Goal: Task Accomplishment & Management: Use online tool/utility

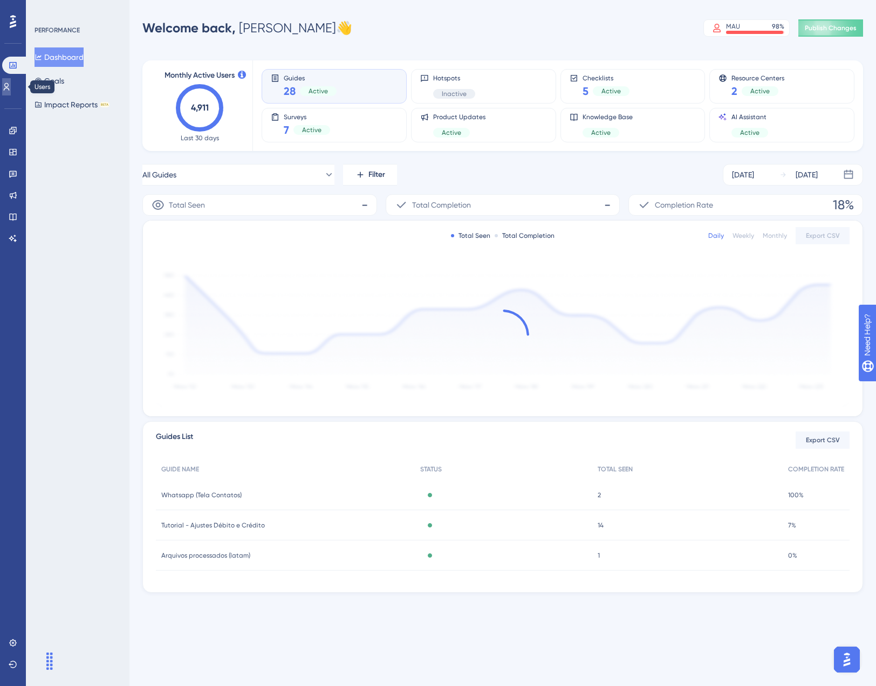
click at [10, 87] on icon at bounding box center [7, 87] width 6 height 8
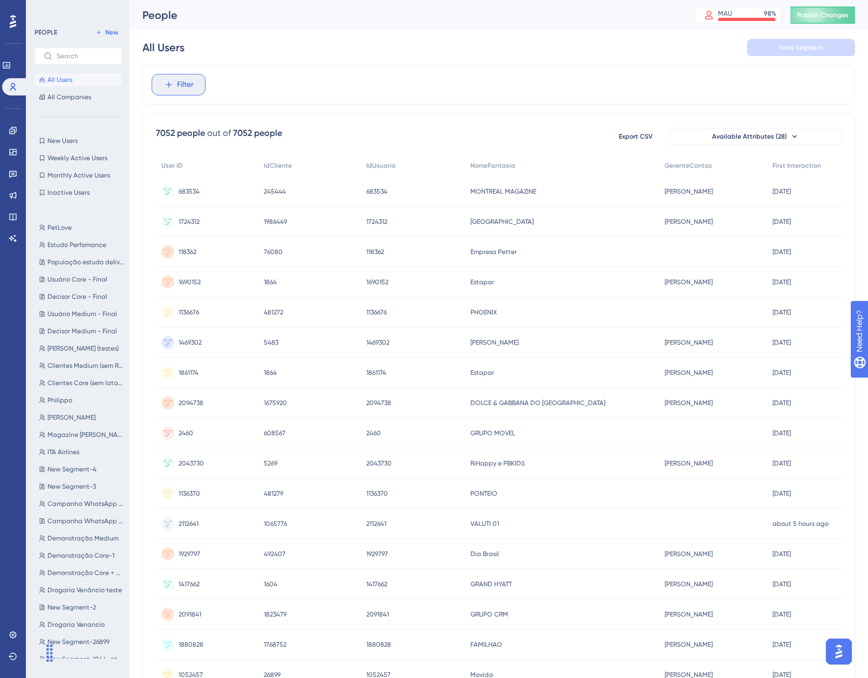
click at [179, 89] on span "Filter" at bounding box center [185, 84] width 17 height 13
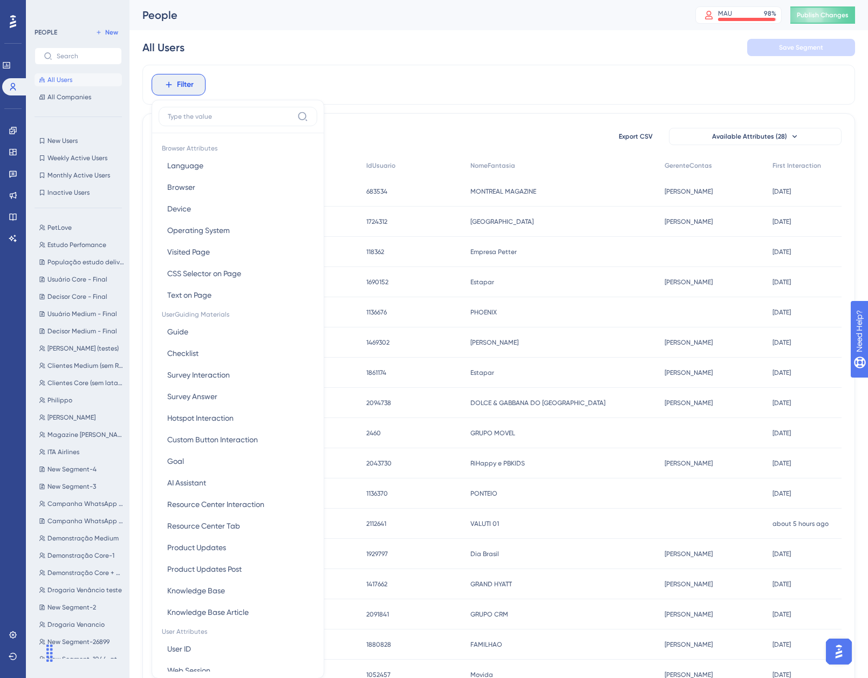
scroll to position [50, 0]
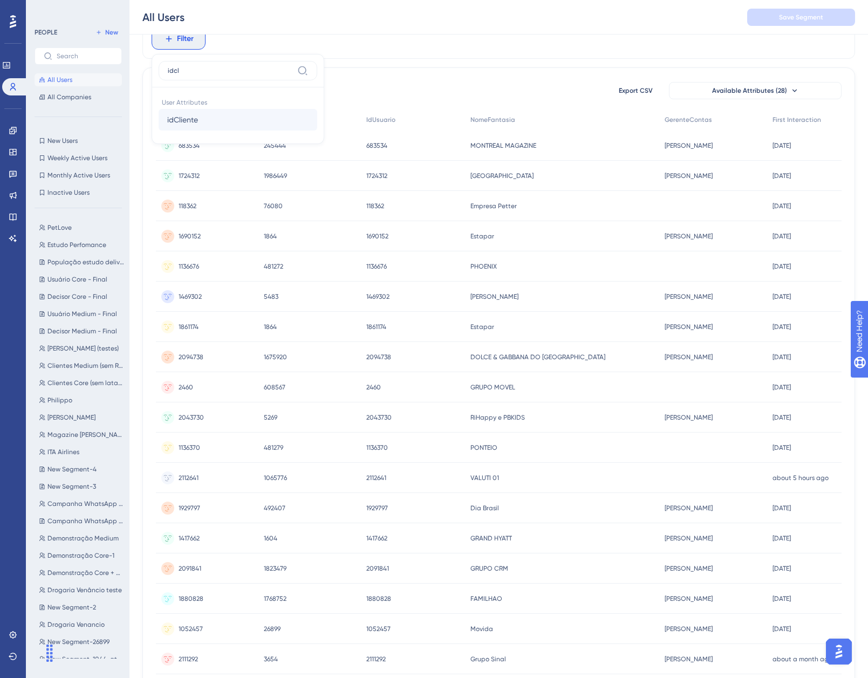
type input "idcl"
click at [197, 123] on span "idCliente" at bounding box center [182, 119] width 31 height 13
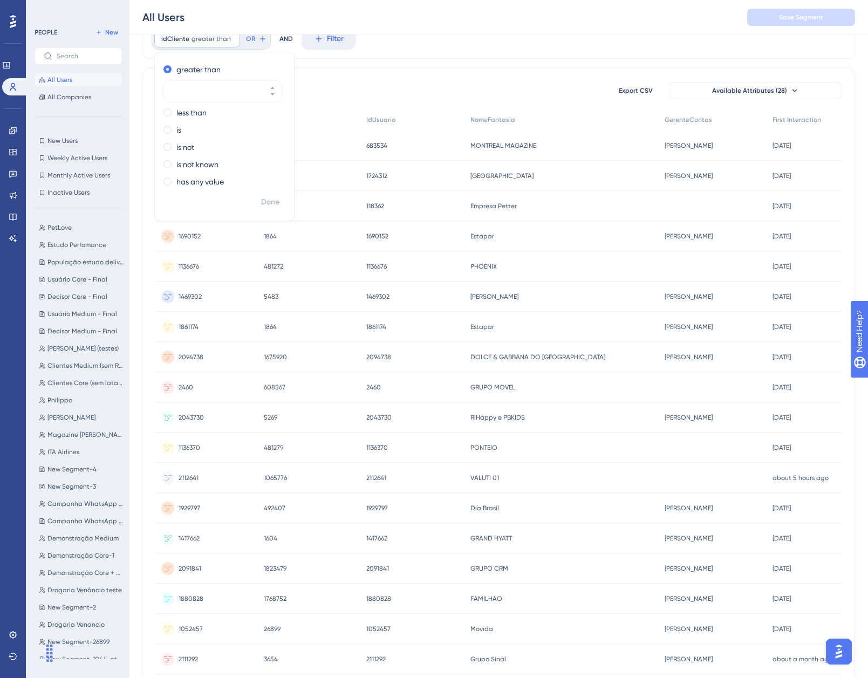
click at [161, 125] on div "greater than less than is is not is not known has any value" at bounding box center [224, 127] width 139 height 132
click at [173, 130] on div "is" at bounding box center [223, 130] width 118 height 13
click at [208, 128] on input "number" at bounding box center [217, 125] width 86 height 13
type input "1726662"
click at [261, 199] on span "Done" at bounding box center [270, 202] width 18 height 13
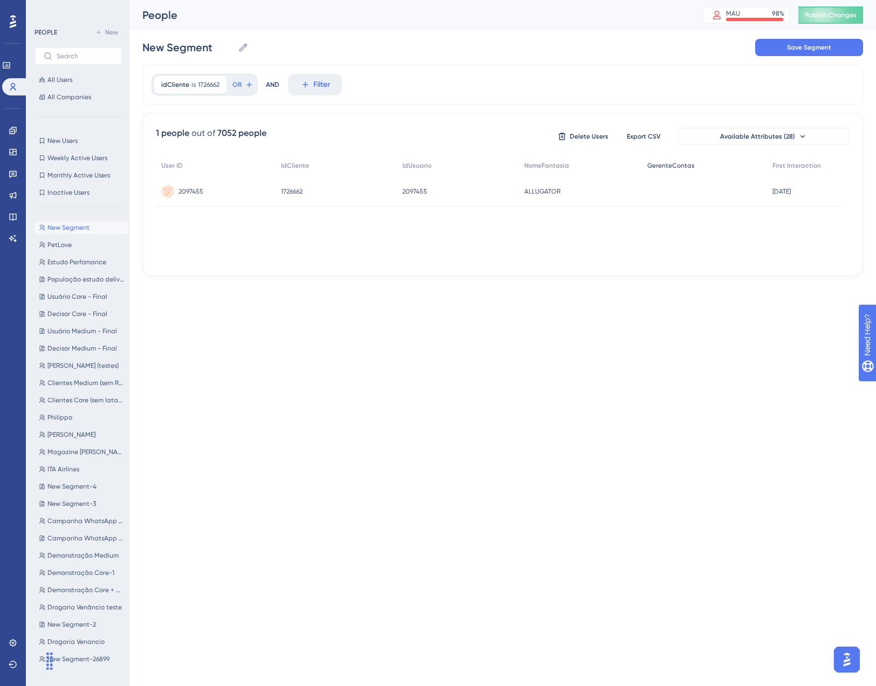
scroll to position [0, 0]
click at [193, 194] on span "2097455" at bounding box center [191, 191] width 25 height 9
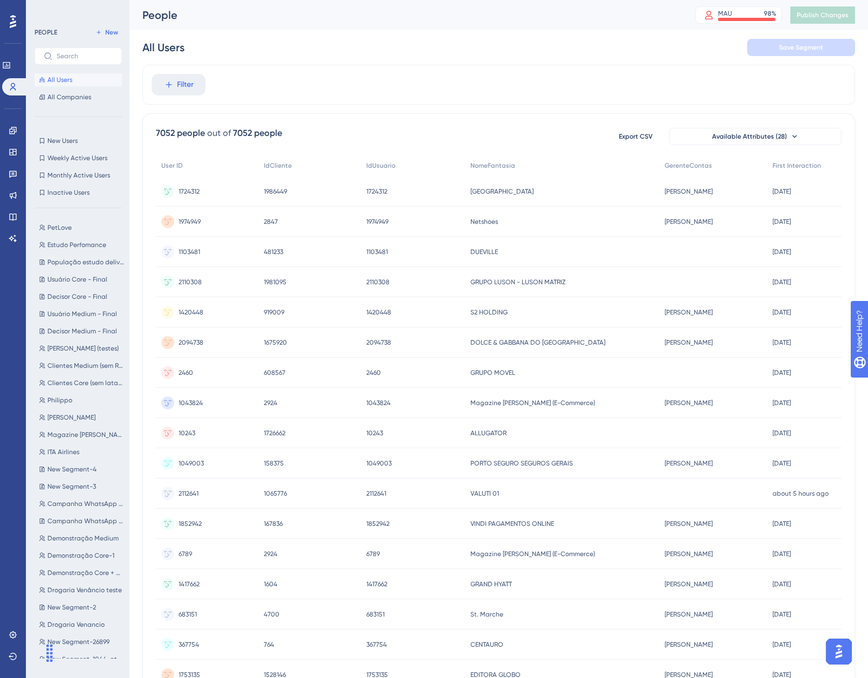
click at [172, 96] on div "Filter" at bounding box center [498, 85] width 713 height 40
click at [172, 86] on icon at bounding box center [169, 85] width 10 height 10
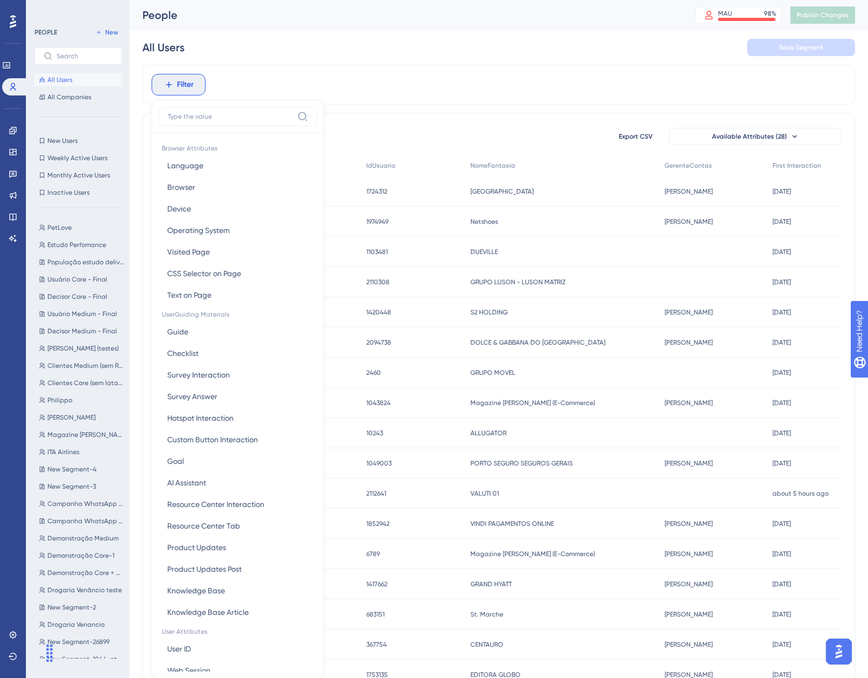
scroll to position [50, 0]
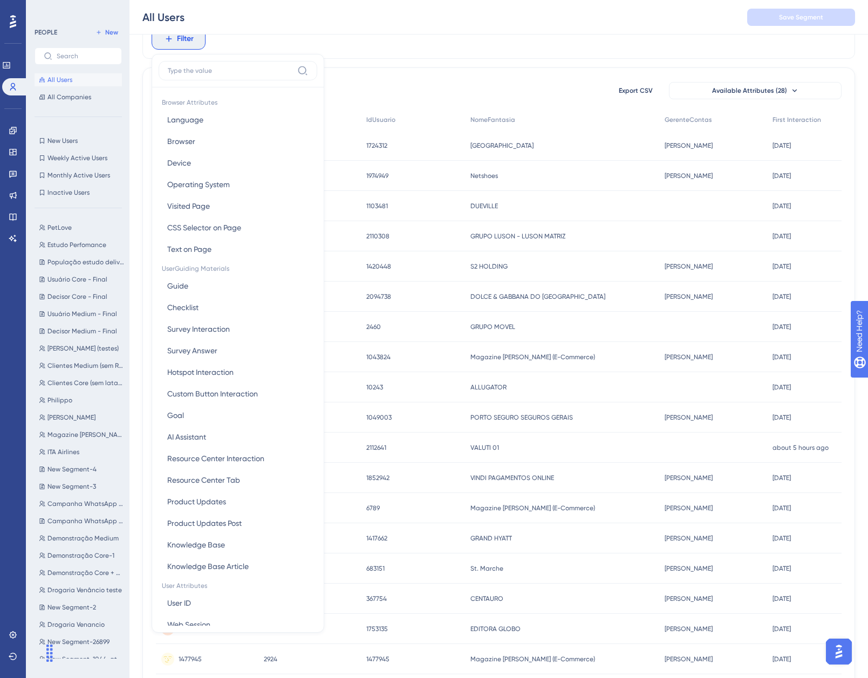
click at [205, 69] on input at bounding box center [230, 70] width 125 height 9
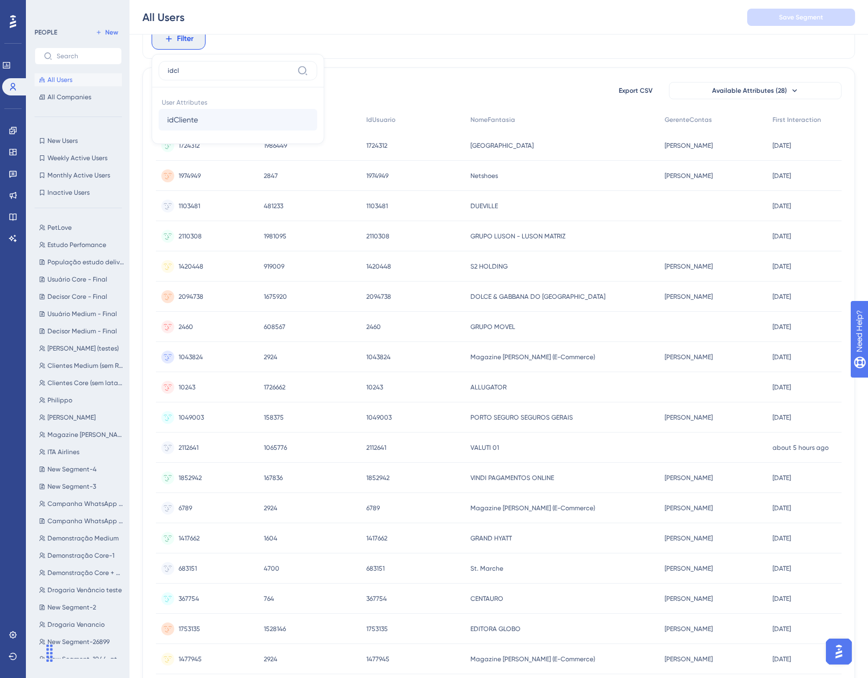
type input "idcl"
click at [181, 124] on span "idCliente" at bounding box center [182, 119] width 31 height 13
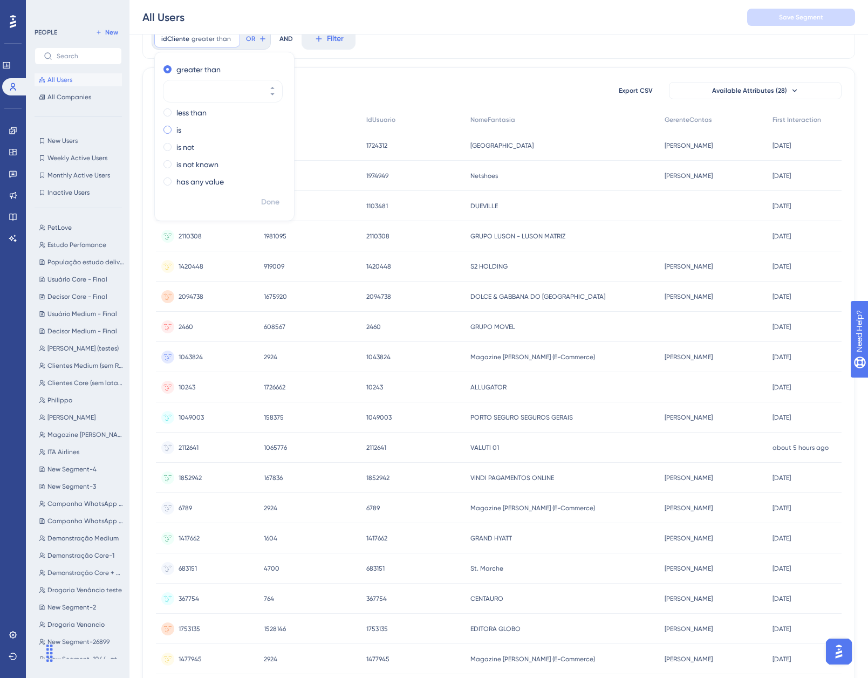
click at [171, 130] on span at bounding box center [168, 130] width 8 height 8
click at [175, 127] on input "radio" at bounding box center [175, 127] width 0 height 0
click at [202, 120] on input "number" at bounding box center [217, 125] width 86 height 13
paste input "1726662"
type input "1726662"
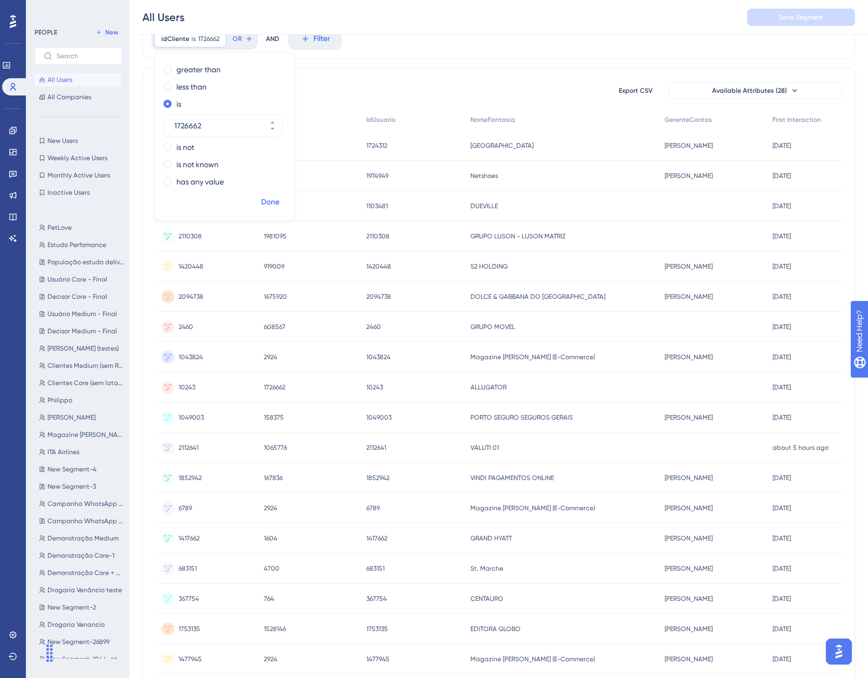
click at [267, 204] on span "Done" at bounding box center [270, 202] width 18 height 13
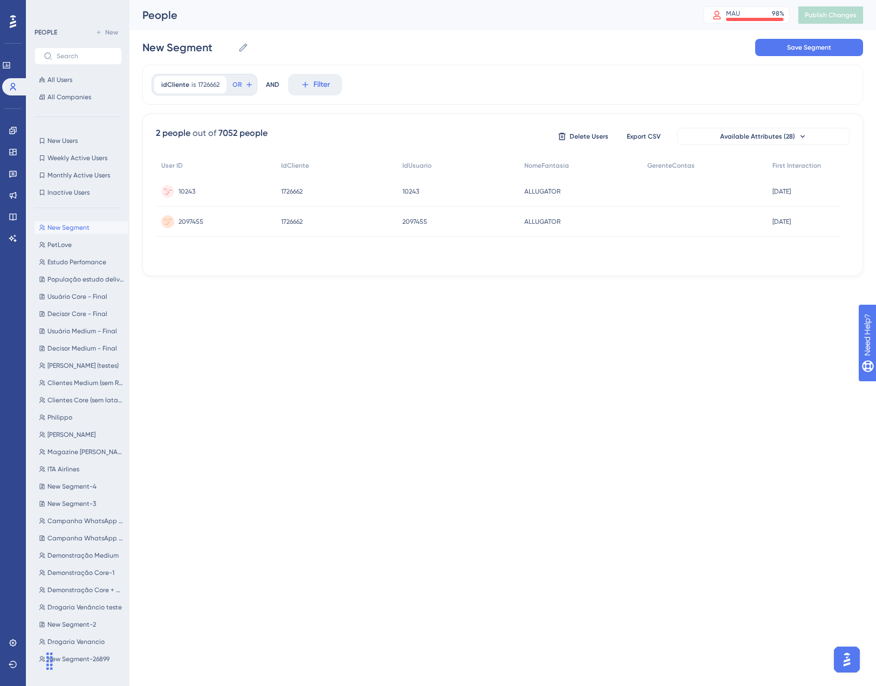
scroll to position [0, 0]
